Goal: Find specific page/section: Find specific page/section

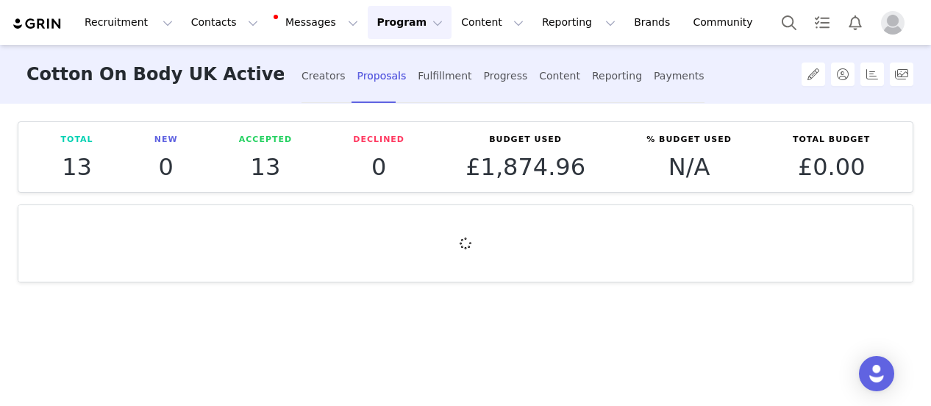
click at [390, 23] on button "Program Program" at bounding box center [410, 22] width 84 height 33
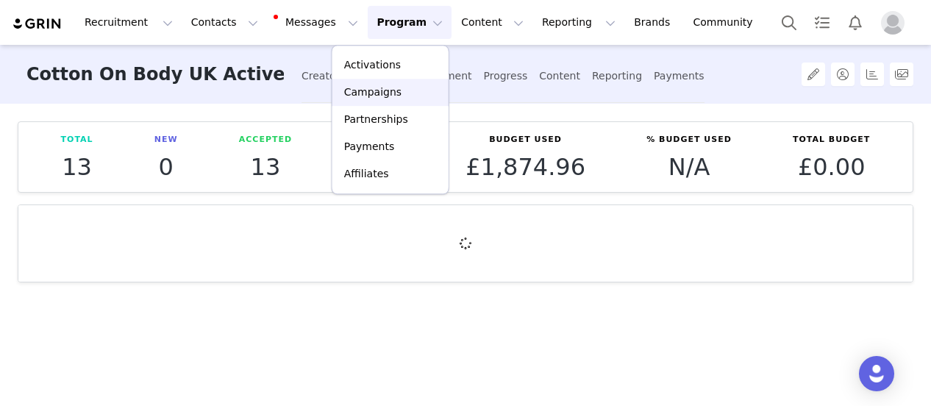
click at [378, 93] on p "Campaigns" at bounding box center [372, 92] width 57 height 15
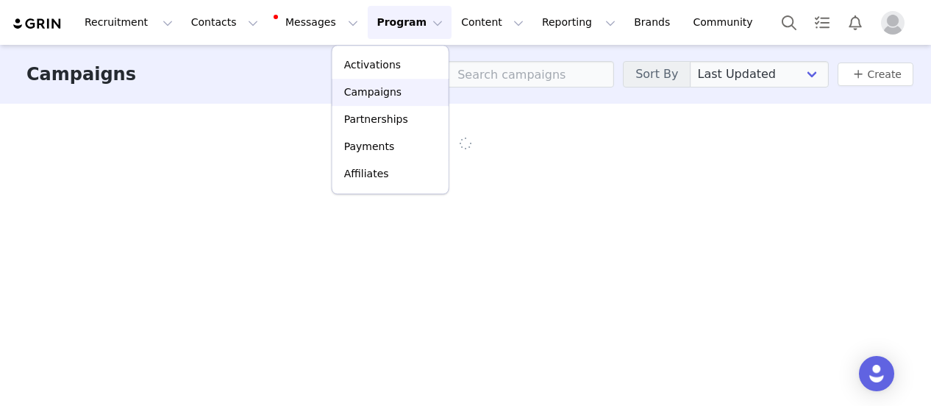
click at [378, 93] on div "Recruitment Recruitment Creator Search Curated Lists Landing Pages Web Extensio…" at bounding box center [465, 203] width 931 height 406
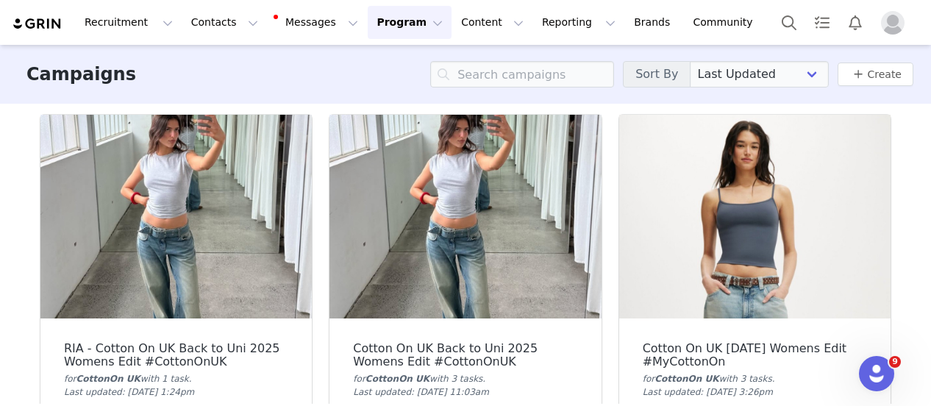
click at [463, 183] on img at bounding box center [464, 217] width 271 height 204
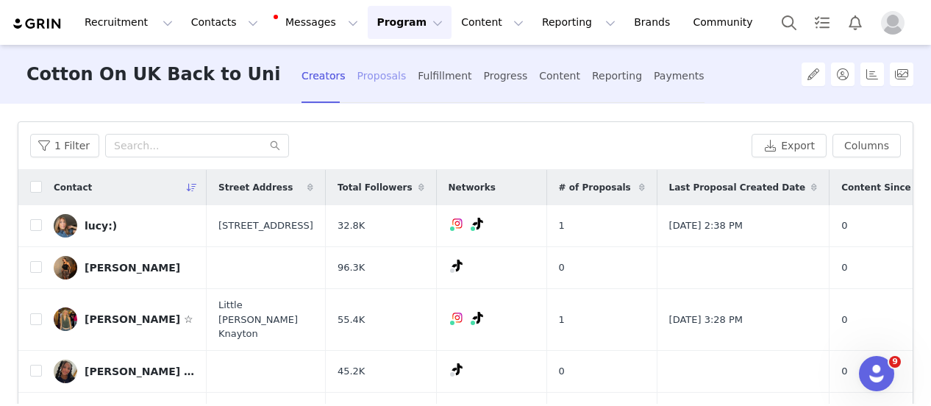
click at [372, 76] on div "Proposals" at bounding box center [381, 76] width 49 height 39
